Goal: Ask a question: Seek information or help from site administrators or community

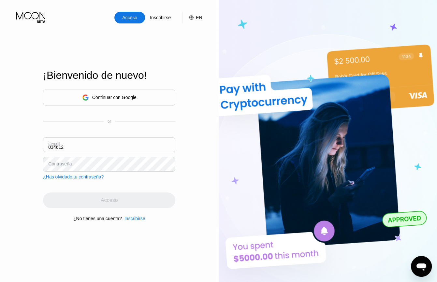
click at [83, 145] on input "034612" at bounding box center [109, 145] width 132 height 15
click at [81, 144] on input "034612" at bounding box center [109, 145] width 132 height 15
type input "0"
type input "b"
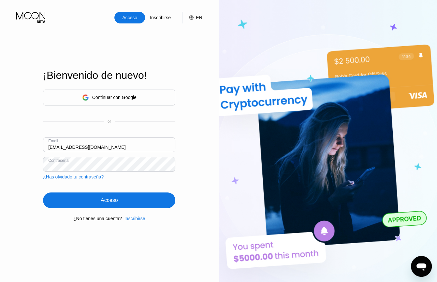
type input "[EMAIL_ADDRESS][DOMAIN_NAME]"
click at [121, 202] on div "Acceso" at bounding box center [109, 201] width 132 height 16
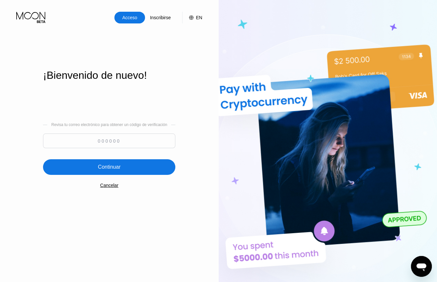
paste input "250561"
type input "250561"
click at [107, 164] on div "Continuar" at bounding box center [109, 167] width 132 height 16
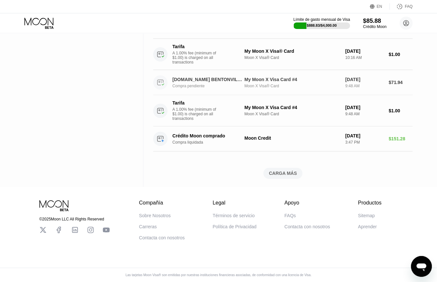
scroll to position [405, 0]
click at [417, 267] on icon "Abrir ventana de mensajería" at bounding box center [422, 268] width 10 height 8
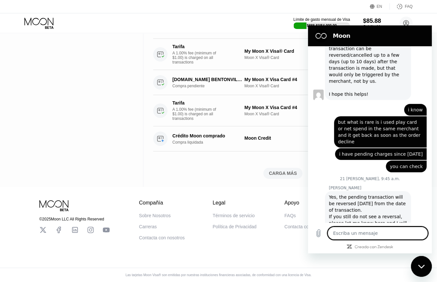
scroll to position [1622, 0]
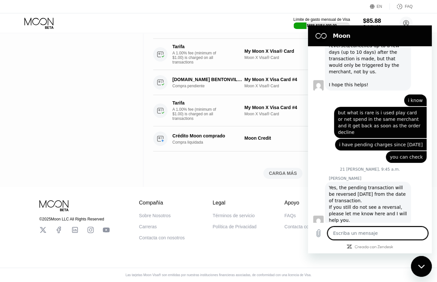
click at [362, 236] on textarea at bounding box center [378, 233] width 100 height 13
type textarea "h"
type textarea "x"
type textarea "he"
type textarea "x"
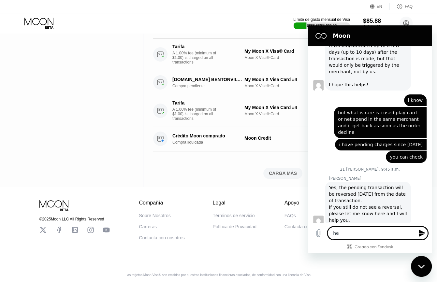
type textarea "hel"
type textarea "x"
type textarea "hell"
type textarea "x"
type textarea "hello"
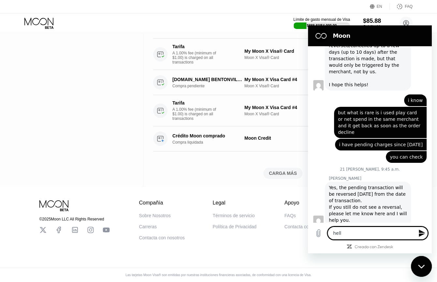
type textarea "x"
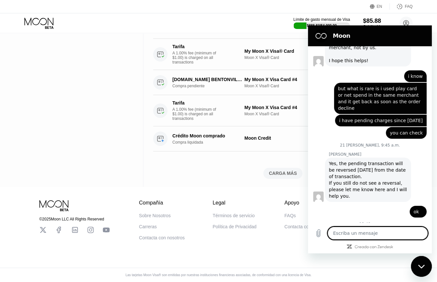
type textarea "x"
type textarea "i"
type textarea "x"
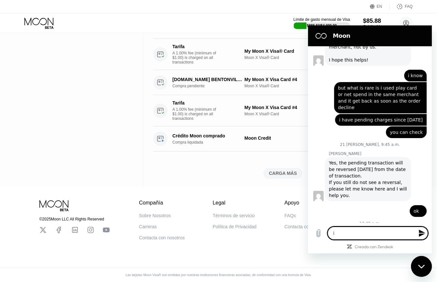
type textarea "i"
type textarea "x"
type textarea "i n"
type textarea "x"
type textarea "i ne"
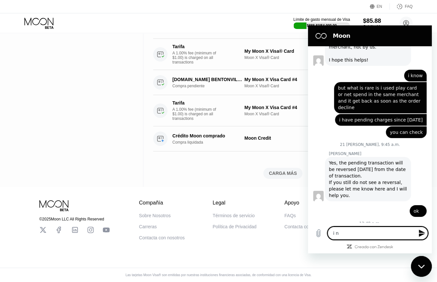
type textarea "x"
type textarea "i nee"
type textarea "x"
type textarea "i need"
type textarea "x"
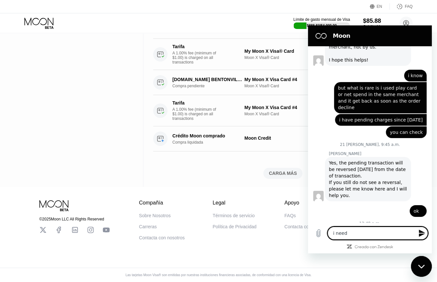
type textarea "i need"
type textarea "x"
type textarea "i need a"
type textarea "x"
type textarea "i need a"
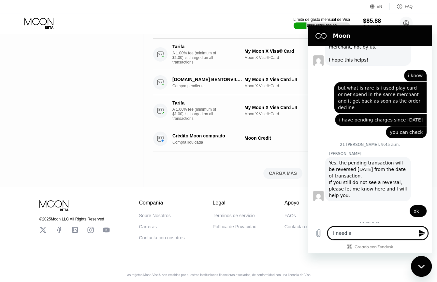
type textarea "x"
type textarea "i need a p"
type textarea "x"
type textarea "i need a ph"
type textarea "x"
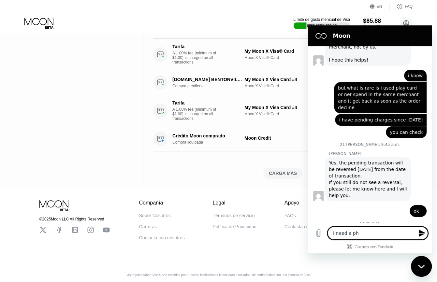
type textarea "i need a pho"
type textarea "x"
type textarea "i need a phon"
type textarea "x"
type textarea "i need a phone"
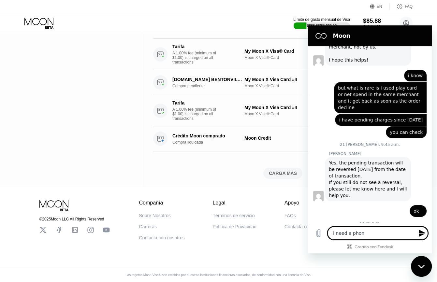
type textarea "x"
type textarea "i need a phone"
type textarea "x"
type textarea "i need a phone n"
type textarea "x"
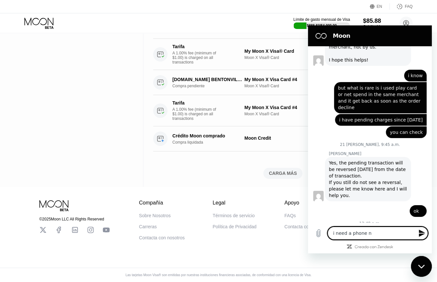
type textarea "i need a phone nu"
type textarea "x"
type textarea "i need a phone num"
type textarea "x"
type textarea "i need a phone numb"
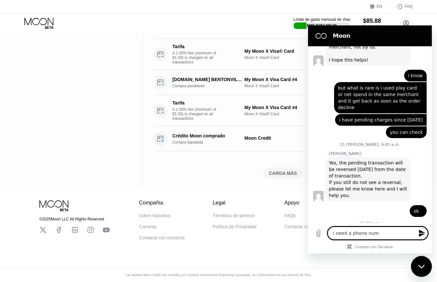
type textarea "x"
type textarea "i need a phone numbe"
type textarea "x"
type textarea "i need a phone number"
type textarea "x"
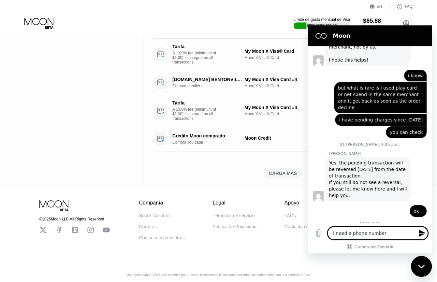
type textarea "i need a phone number"
type textarea "x"
type textarea "i need a phone number t"
type textarea "x"
type textarea "i need a phone number to"
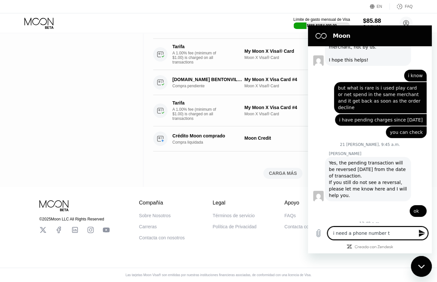
type textarea "x"
type textarea "i need a phone number to"
type textarea "x"
type textarea "i need a phone number to c"
type textarea "x"
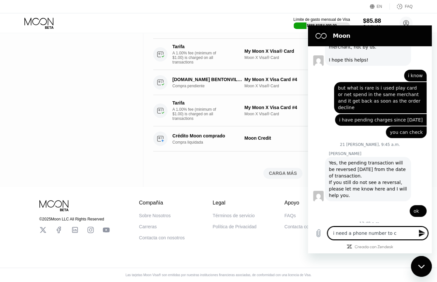
type textarea "i need a phone number to ca"
type textarea "x"
type textarea "i need a phone number to cal"
type textarea "x"
type textarea "i need a phone number to call"
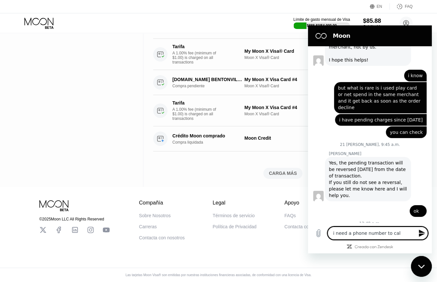
type textarea "x"
type textarea "i need a phone number to call"
type textarea "x"
type textarea "i need a phone number to call y"
type textarea "x"
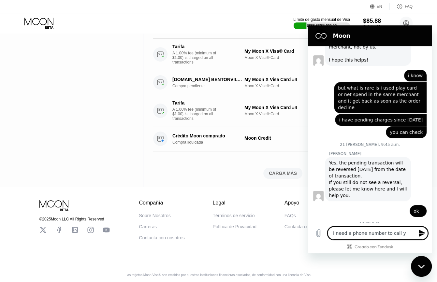
type textarea "i need a phone number to call yo"
type textarea "x"
type textarea "i need a phone number to call you"
type textarea "x"
type textarea "i need a phone number to call you"
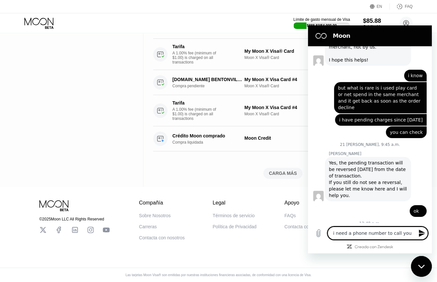
type textarea "x"
type textarea "i need a phone number to call you d"
type textarea "x"
type textarea "i need a phone number to call you di"
type textarea "x"
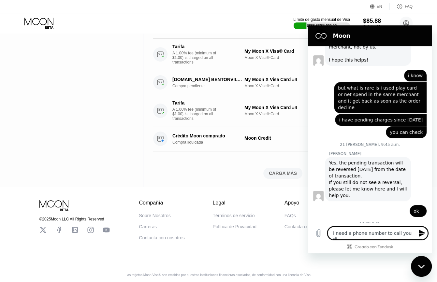
type textarea "i need a phone number to call you dir"
type textarea "x"
type textarea "i need a phone number to call you dire"
type textarea "x"
type textarea "i need a phone number to call you direc"
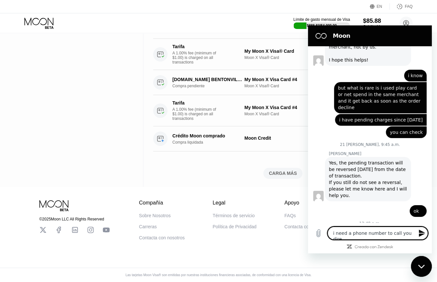
type textarea "x"
type textarea "i need a phone number to call you direct"
type textarea "x"
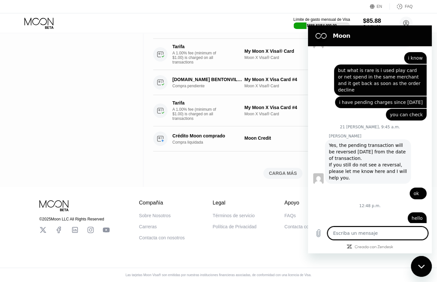
scroll to position [1666, 0]
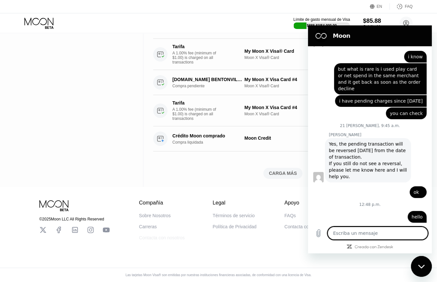
click at [164, 238] on div "Contacta con nosotros" at bounding box center [162, 237] width 46 height 5
type textarea "x"
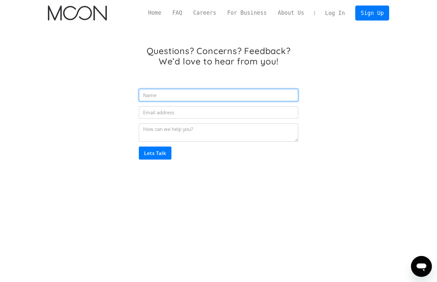
click at [188, 97] on input "Email Form" at bounding box center [218, 95] width 159 height 12
type input "Osmani"
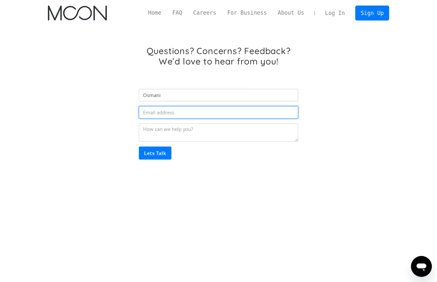
click at [181, 117] on input "Email Form" at bounding box center [218, 112] width 159 height 12
type input "osmanicuriel2@gmail.com"
drag, startPoint x: 211, startPoint y: 115, endPoint x: 129, endPoint y: 115, distance: 82.2
click at [129, 115] on div "Questions? Concerns? Feedback? We’d love to hear from you! Osmani osmanicuriel2…" at bounding box center [219, 115] width 342 height 178
type input "[EMAIL_ADDRESS][DOMAIN_NAME]"
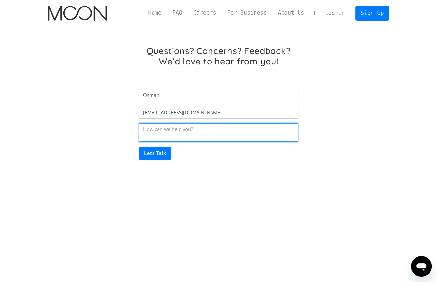
click at [202, 134] on textarea "Email Form" at bounding box center [218, 133] width 159 height 18
type textarea "many pending transation on hold"
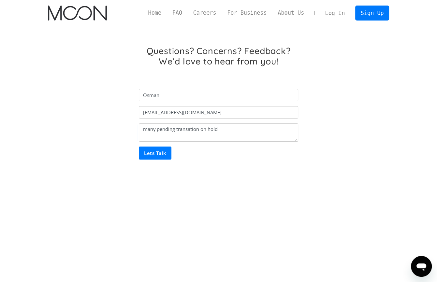
click at [154, 152] on input "Lets Talk" at bounding box center [155, 153] width 33 height 13
type input "Please wait..."
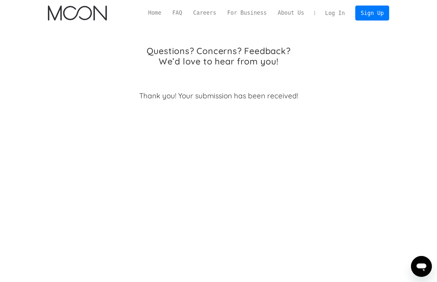
click at [337, 14] on link "Log In" at bounding box center [335, 13] width 31 height 14
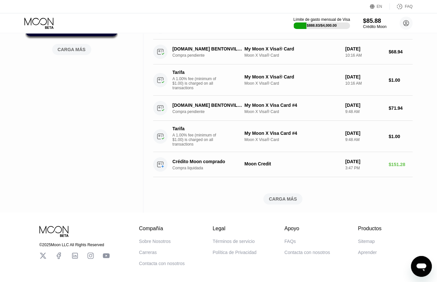
scroll to position [405, 0]
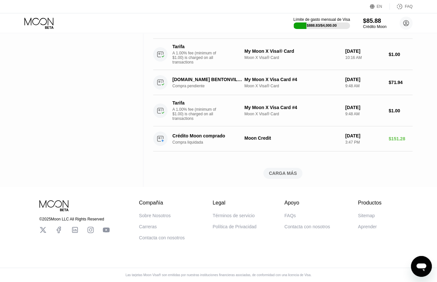
click at [166, 236] on div "Contacta con nosotros" at bounding box center [162, 237] width 46 height 5
click at [306, 226] on div "Contacta con nosotros" at bounding box center [308, 226] width 46 height 5
click at [419, 267] on icon "Abrir ventana de mensajería" at bounding box center [422, 268] width 10 height 8
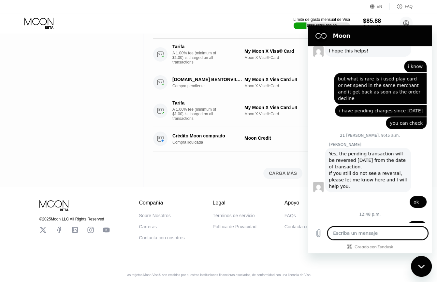
scroll to position [1641, 0]
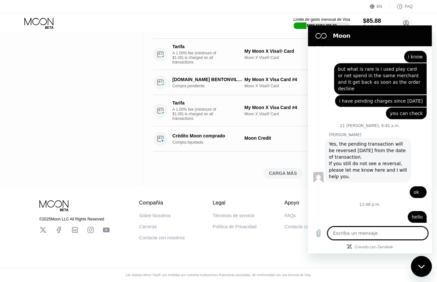
click at [355, 232] on textarea at bounding box center [378, 233] width 100 height 13
type textarea "i"
type textarea "x"
type textarea "i"
type textarea "x"
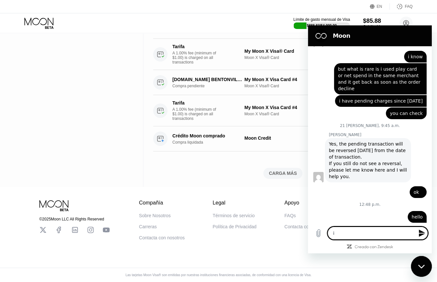
type textarea "i h"
type textarea "x"
type textarea "i ha"
type textarea "x"
type textarea "i hav"
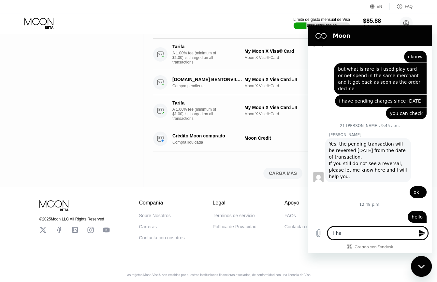
type textarea "x"
type textarea "i have"
type textarea "x"
type textarea "i have"
type textarea "x"
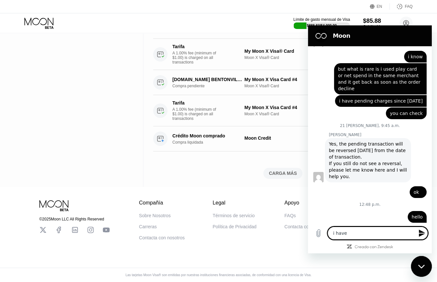
type textarea "i have m"
type textarea "x"
type textarea "i have ma"
type textarea "x"
type textarea "i have man"
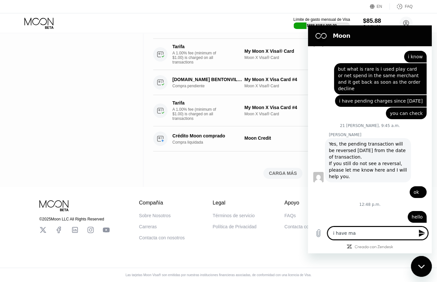
type textarea "x"
type textarea "i have many"
type textarea "x"
type textarea "i have many"
type textarea "x"
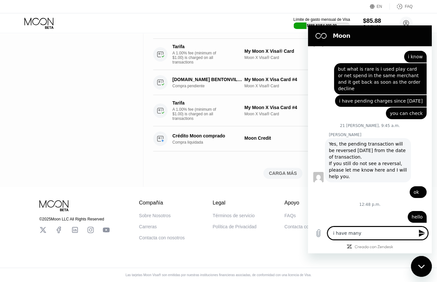
type textarea "i have many t"
type textarea "x"
type textarea "i have many tr"
type textarea "x"
type textarea "i have many tra"
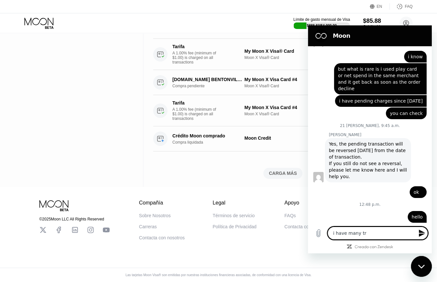
type textarea "x"
type textarea "i have many tran"
type textarea "x"
type textarea "i have many trans"
type textarea "x"
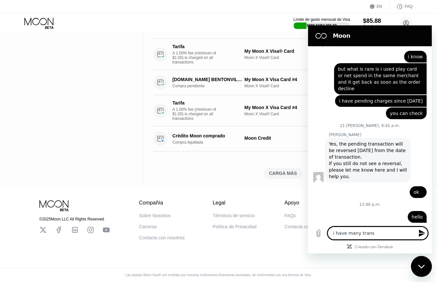
type textarea "i have many transa"
type textarea "x"
type textarea "i have many transac"
type textarea "x"
type textarea "i have many transact"
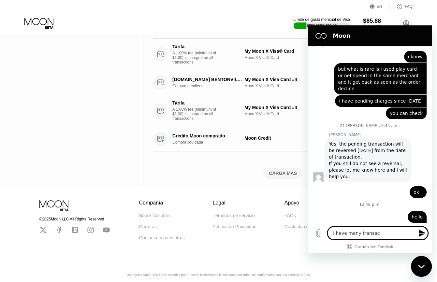
type textarea "x"
type textarea "i have many transacti"
type textarea "x"
type textarea "i have many transactio"
type textarea "x"
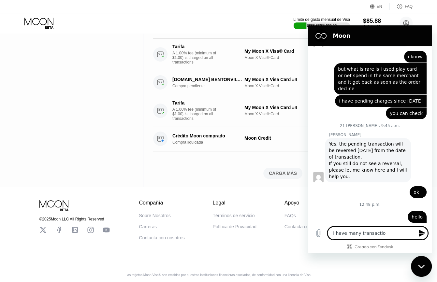
type textarea "i have many transaction"
type textarea "x"
type textarea "i have many transaction"
type textarea "x"
type textarea "i have many transaction p"
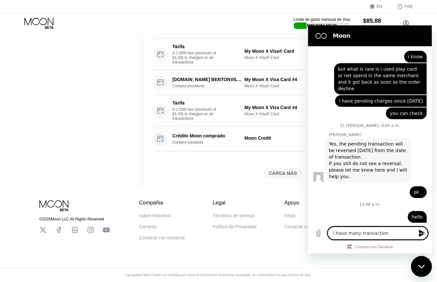
type textarea "x"
type textarea "i have many transaction pe"
type textarea "x"
type textarea "i have many transaction pen"
type textarea "x"
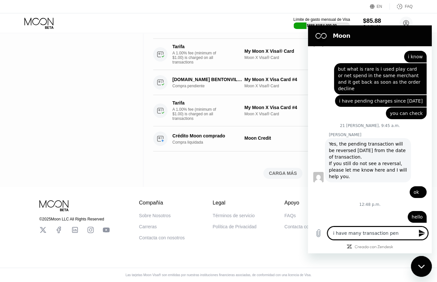
type textarea "i have many transaction pend"
type textarea "x"
type textarea "i have many transaction pendi"
type textarea "x"
type textarea "i have many transaction pendin"
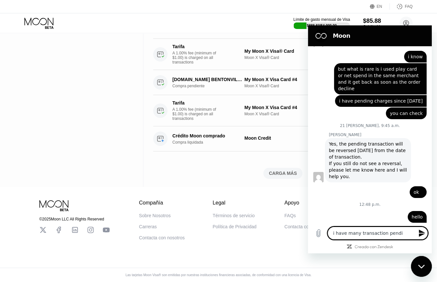
type textarea "x"
type textarea "i have many transaction pending"
type textarea "x"
type textarea "i have many transaction pending"
type textarea "x"
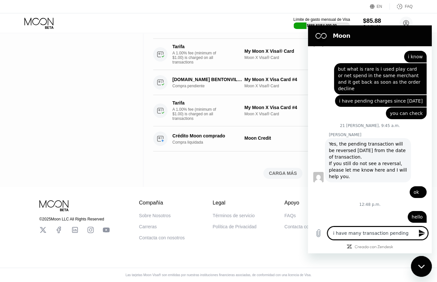
type textarea "i have many transaction pending h"
type textarea "x"
type textarea "i have many transaction pending"
type textarea "x"
type textarea "i have many transaction pending o"
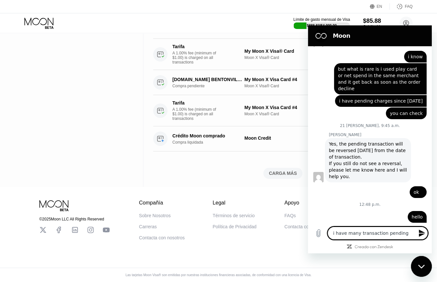
type textarea "x"
type textarea "i have many transaction pending on"
type textarea "x"
type textarea "i have many transaction pending on"
type textarea "x"
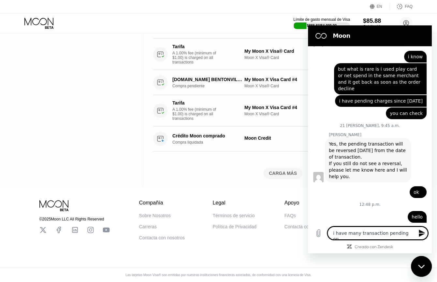
type textarea "i have many transaction pending on h"
type textarea "x"
type textarea "i have many transaction pending on ho"
type textarea "x"
type textarea "i have many transaction pending on hol"
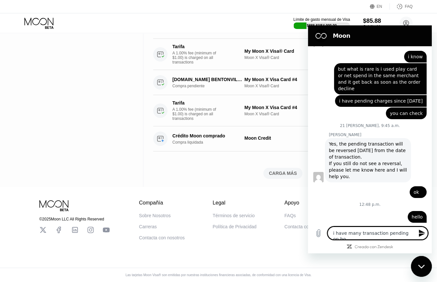
type textarea "x"
type textarea "i have many transaction pending on hold"
type textarea "x"
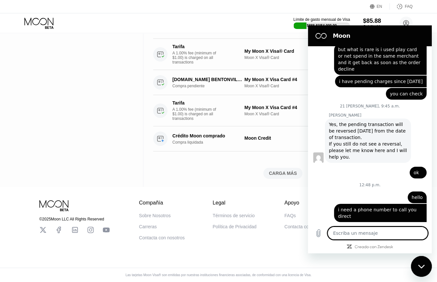
type textarea "x"
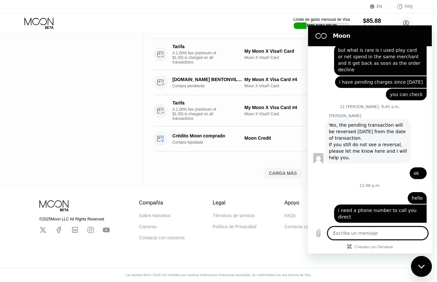
type textarea "m"
type textarea "x"
type textarea "mo"
type textarea "x"
type textarea "mon"
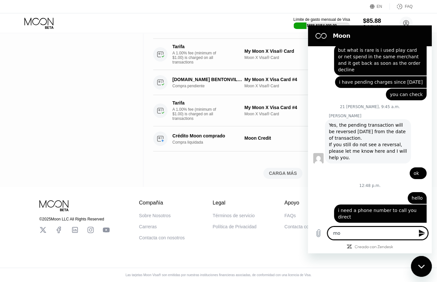
type textarea "x"
type textarea "mone"
type textarea "x"
type textarea "money"
type textarea "x"
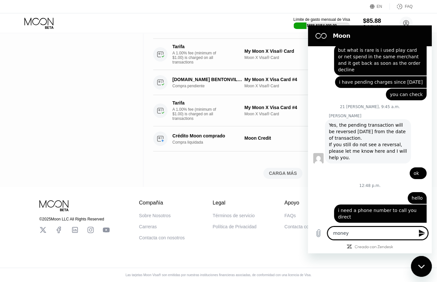
type textarea "money"
type textarea "x"
type textarea "money n"
type textarea "x"
type textarea "money ne"
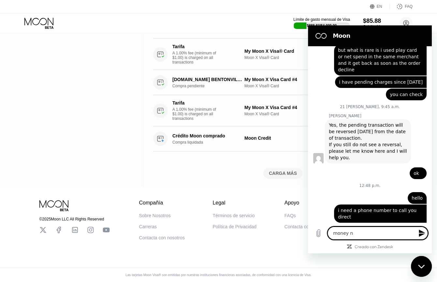
type textarea "x"
type textarea "money nev"
type textarea "x"
type textarea "money neve"
type textarea "x"
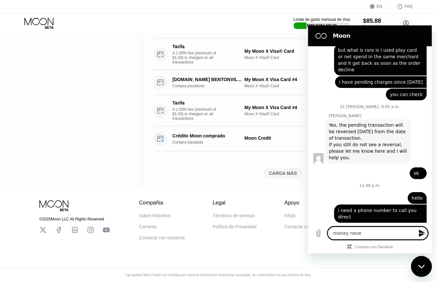
type textarea "money never"
type textarea "x"
type textarea "money never"
type textarea "x"
type textarea "money never g"
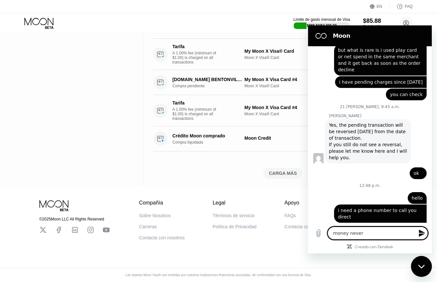
type textarea "x"
type textarea "money never ge"
type textarea "x"
type textarea "money never get"
type textarea "x"
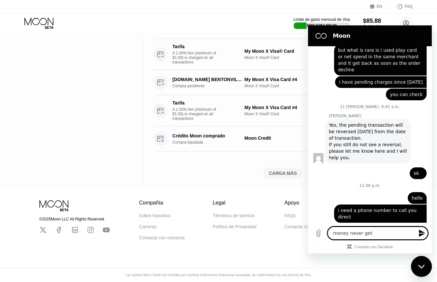
type textarea "money never get"
type textarea "x"
type textarea "money never get b"
type textarea "x"
type textarea "money never get ba"
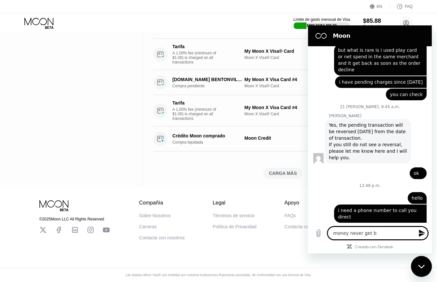
type textarea "x"
type textarea "money never get bac"
type textarea "x"
type textarea "money never get back"
type textarea "x"
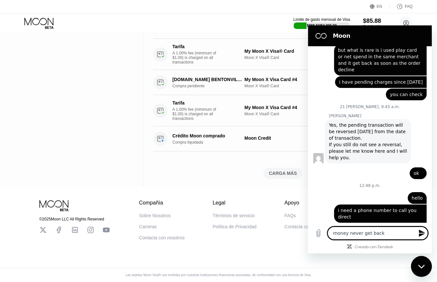
type textarea "money never get back"
type textarea "x"
type textarea "money never get back t"
type textarea "x"
type textarea "money never get back to"
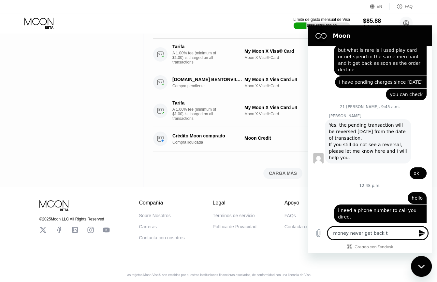
type textarea "x"
type textarea "money never get back to"
type textarea "x"
type textarea "money never get back to m"
type textarea "x"
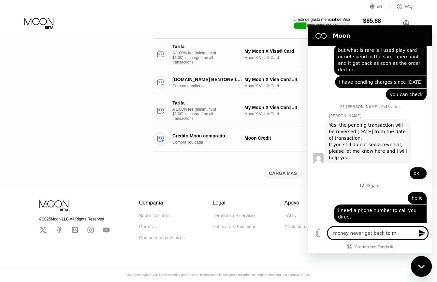
type textarea "money never get back to my"
type textarea "x"
type textarea "money never get back to my"
type textarea "x"
type textarea "money never get back to my c"
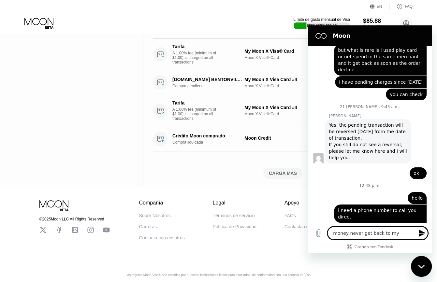
type textarea "x"
type textarea "money never get back to my cr"
type textarea "x"
type textarea "money never get back to my cre"
type textarea "x"
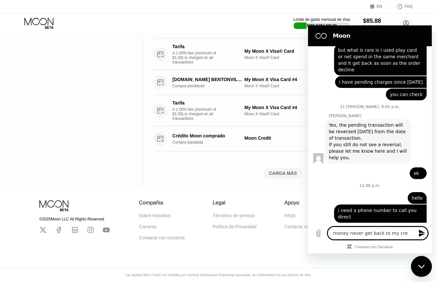
type textarea "money never get back to my cred"
type textarea "x"
type textarea "money never get back to my credi"
type textarea "x"
type textarea "money never get back to my credit"
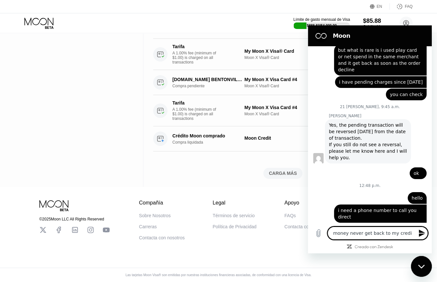
type textarea "x"
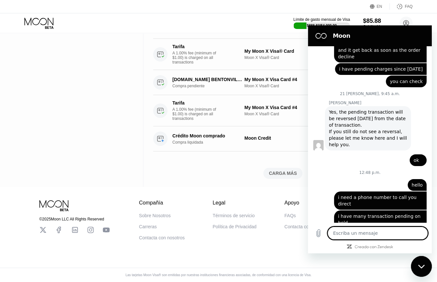
type textarea "x"
